Goal: Task Accomplishment & Management: Use online tool/utility

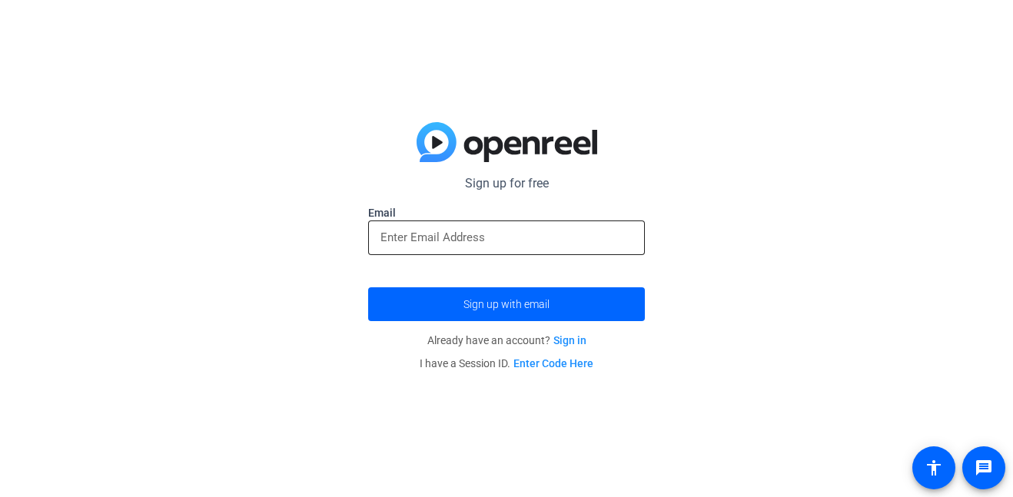
click at [535, 244] on input "email" at bounding box center [506, 237] width 252 height 18
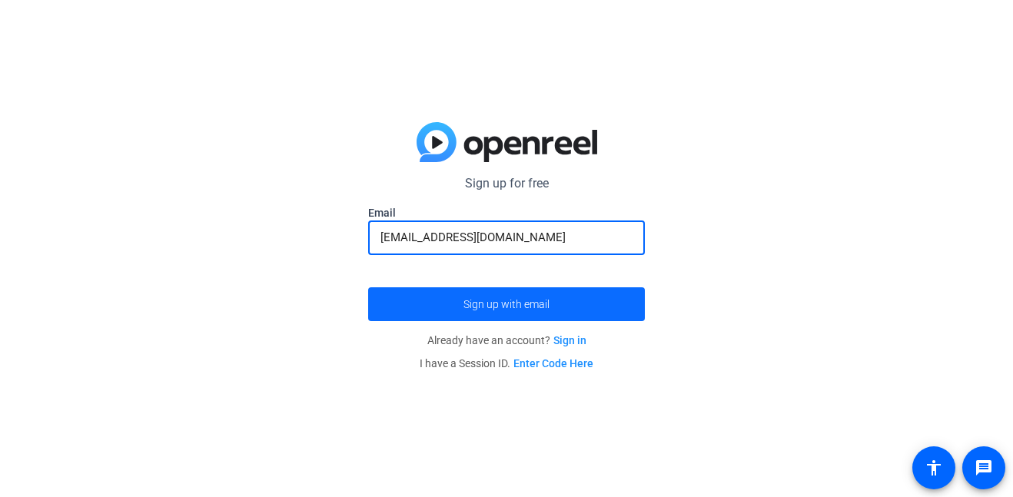
type input "[EMAIL_ADDRESS][DOMAIN_NAME]"
click at [488, 304] on span "Sign up with email" at bounding box center [506, 304] width 86 height 0
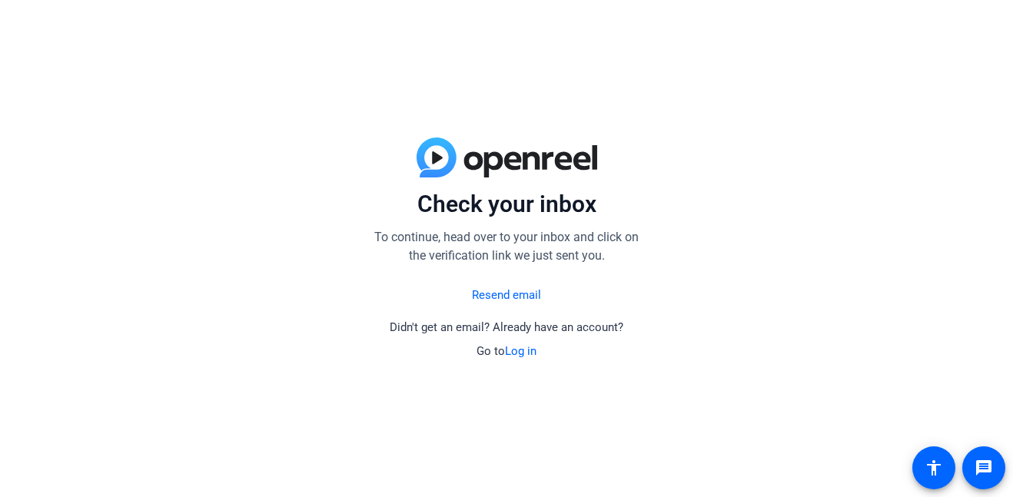
click at [517, 354] on link "Log in" at bounding box center [520, 351] width 31 height 14
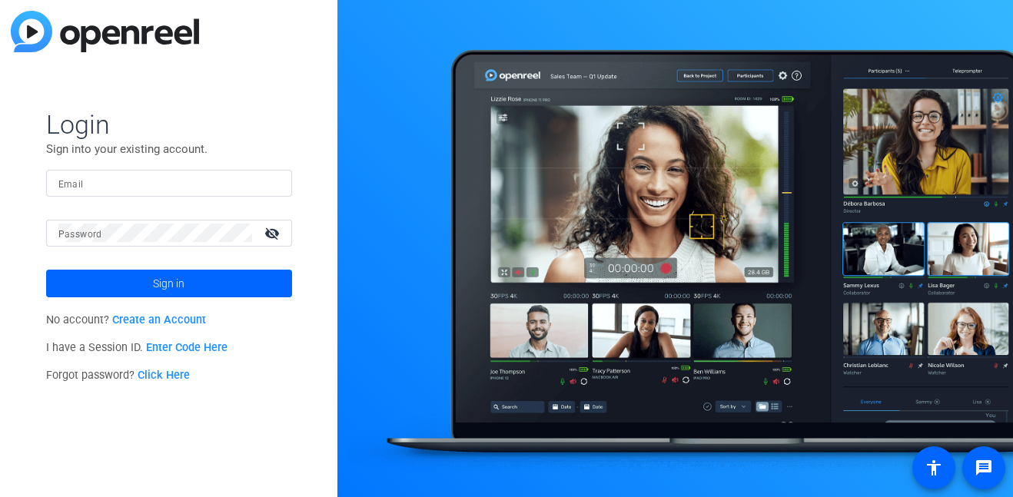
click at [273, 171] on div at bounding box center [168, 183] width 221 height 27
type input "[EMAIL_ADDRESS][DOMAIN_NAME]"
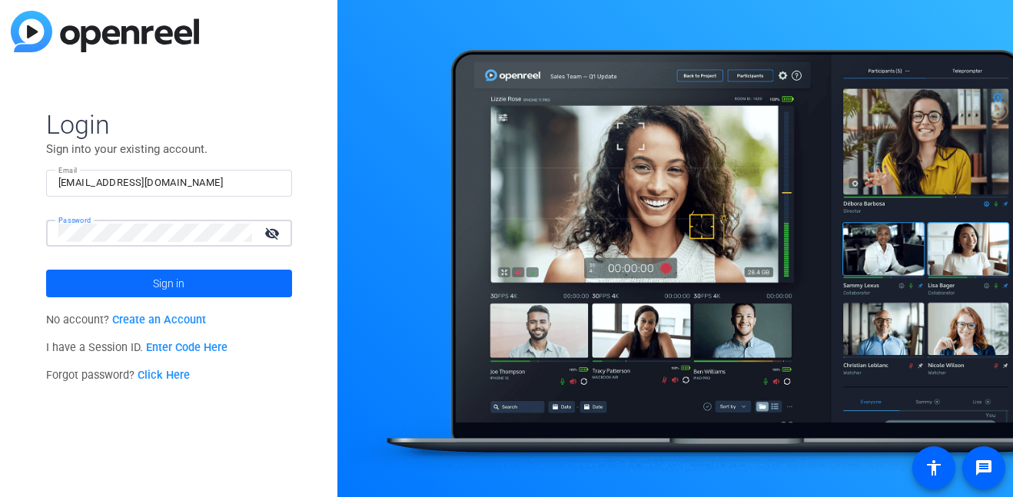
click at [140, 277] on span at bounding box center [169, 283] width 246 height 37
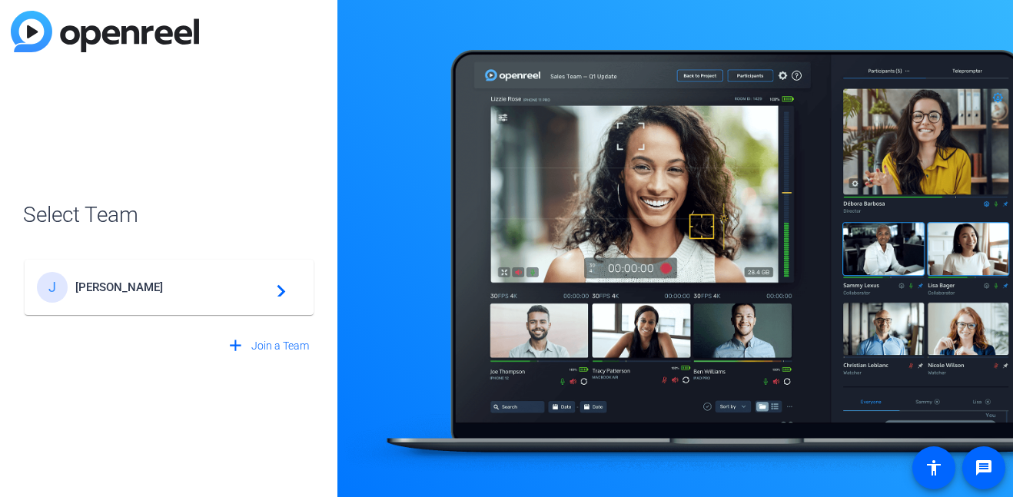
click at [287, 285] on div "J [PERSON_NAME] navigate_next" at bounding box center [169, 287] width 264 height 31
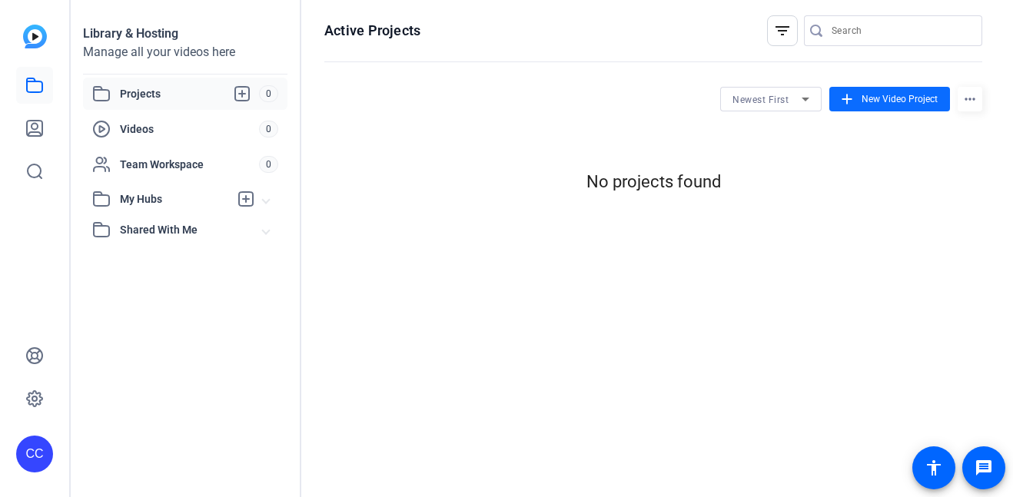
click at [853, 99] on mat-icon "add" at bounding box center [846, 99] width 17 height 17
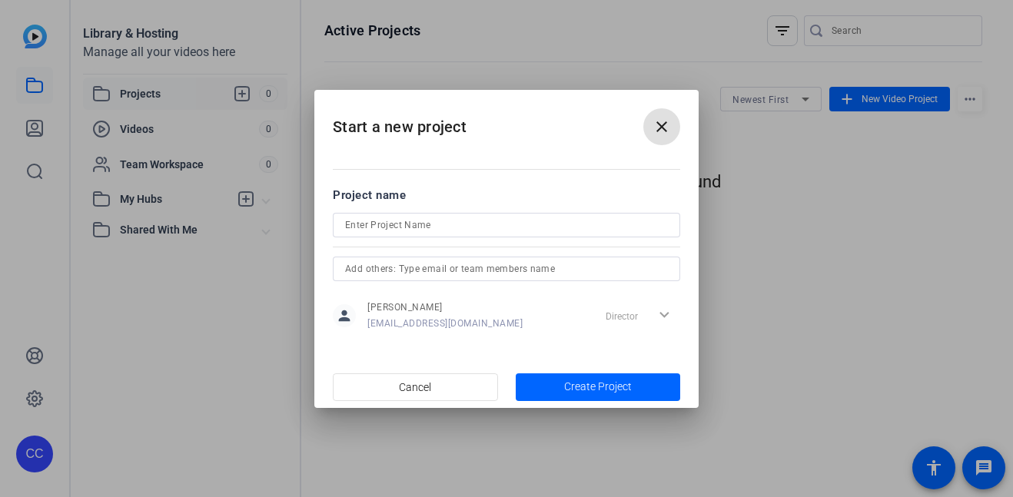
click at [480, 235] on div at bounding box center [506, 225] width 323 height 25
type input "Pickleball"
click at [568, 380] on span "Create Project" at bounding box center [598, 387] width 68 height 16
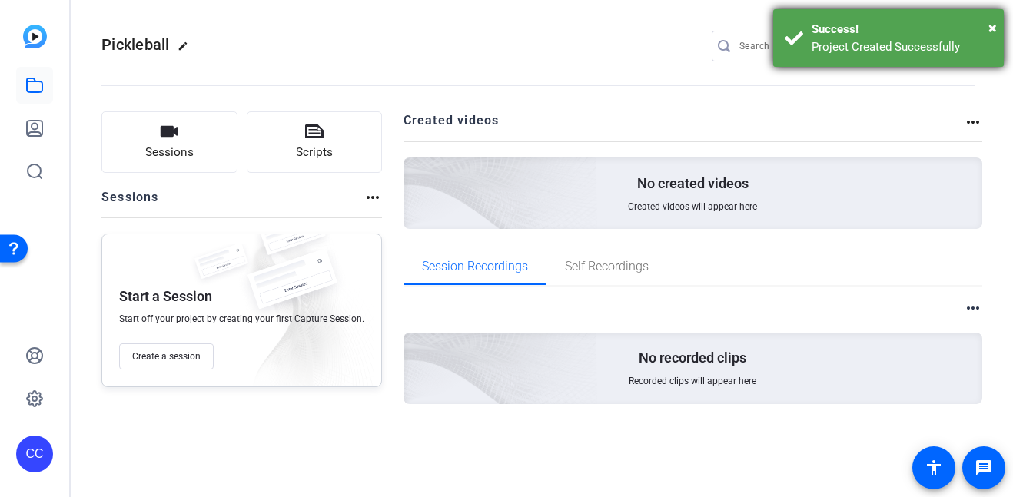
click at [981, 34] on div "Success!" at bounding box center [901, 30] width 181 height 18
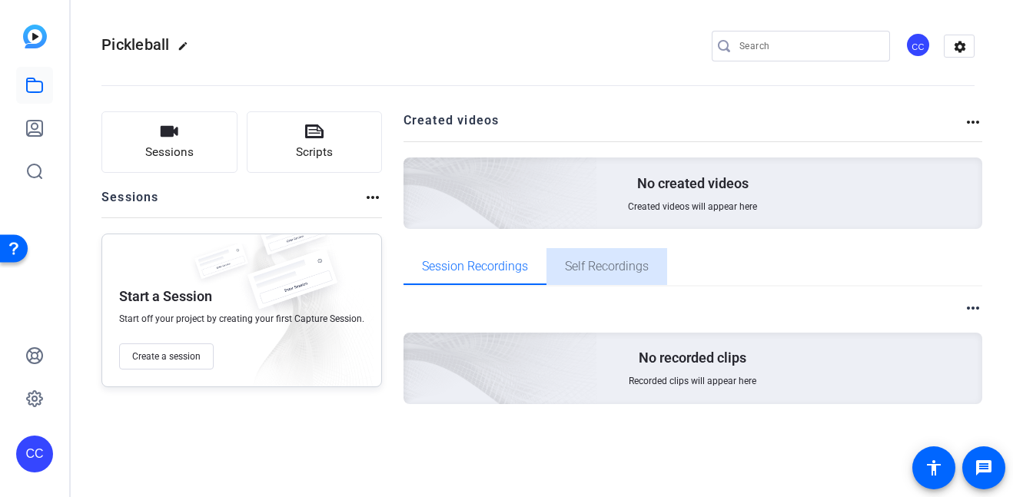
click at [625, 265] on span "Self Recordings" at bounding box center [607, 266] width 84 height 12
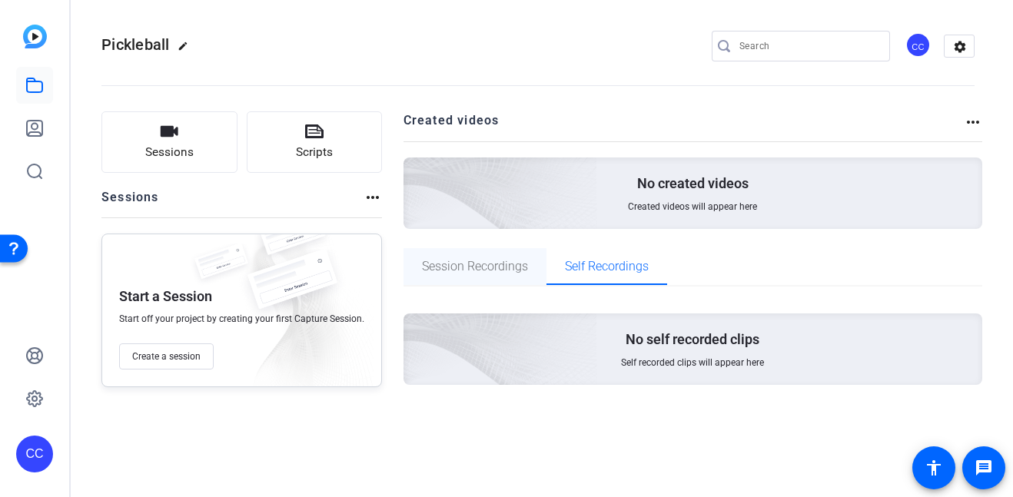
click at [466, 260] on span "Session Recordings" at bounding box center [475, 266] width 106 height 12
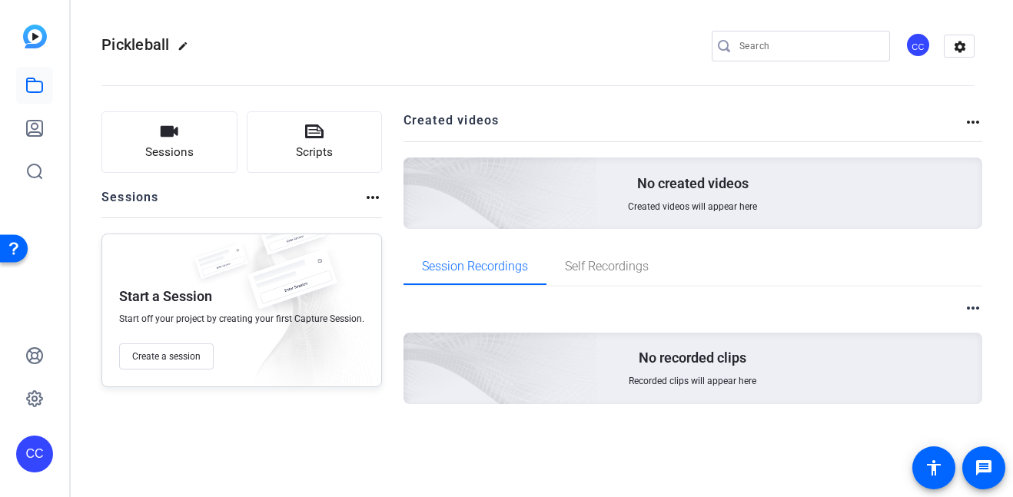
click at [35, 28] on img at bounding box center [35, 37] width 24 height 24
